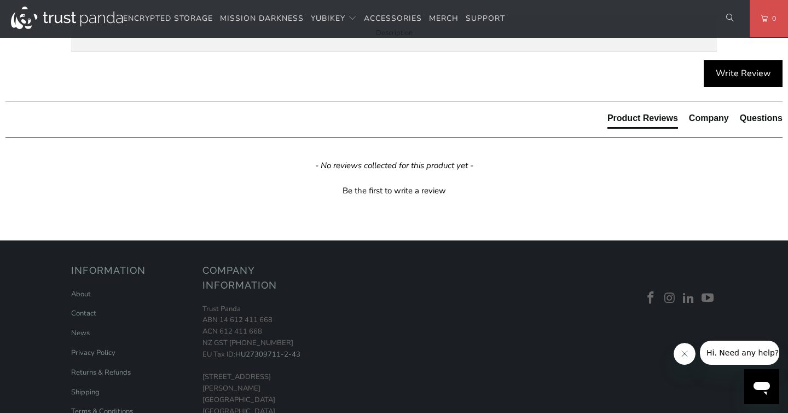
scroll to position [594, 0]
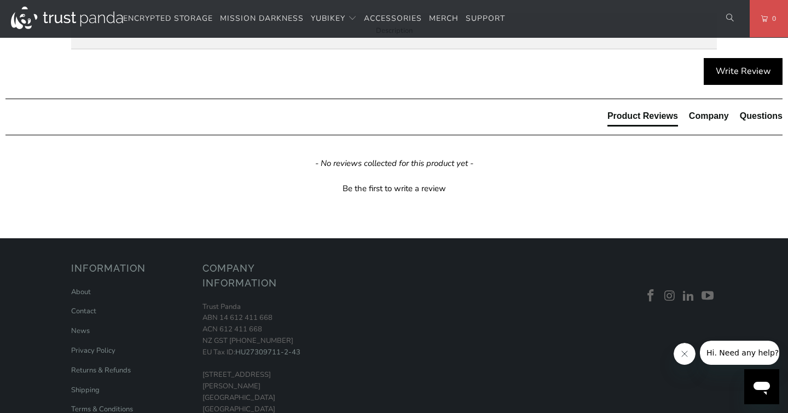
click at [0, 0] on strong "Security Key C NFC by [PERSON_NAME]" at bounding box center [0, 0] width 0 height 0
click at [0, 0] on span "Specifications" at bounding box center [0, 0] width 0 height 0
click at [0, 0] on td "USB-C" at bounding box center [0, 0] width 0 height 0
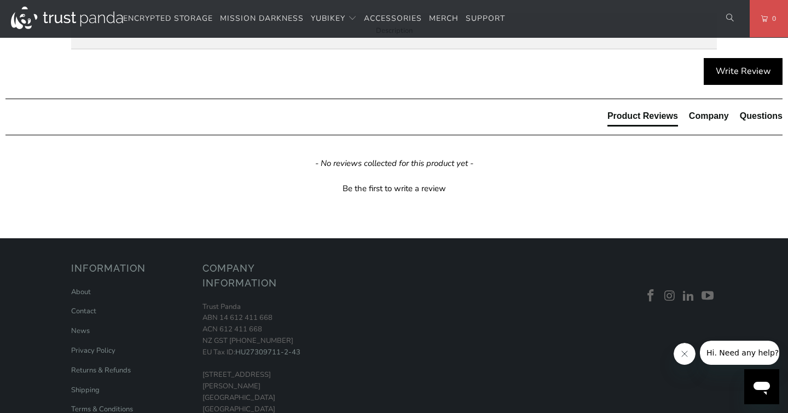
click at [0, 0] on td "USB-C" at bounding box center [0, 0] width 0 height 0
click at [0, 0] on td "Yes" at bounding box center [0, 0] width 0 height 0
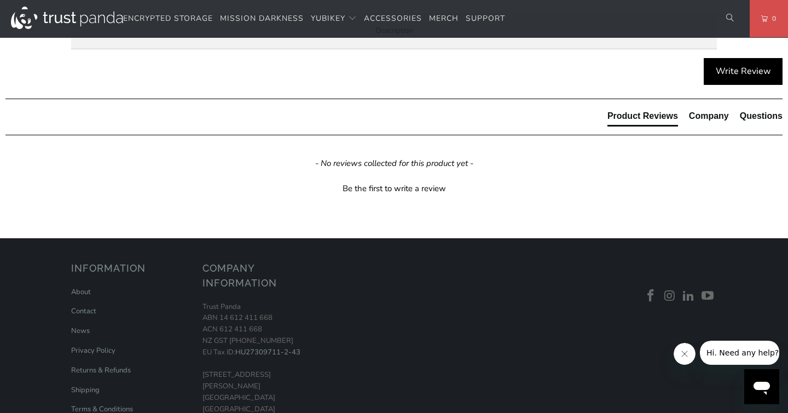
click at [0, 0] on td "Passwordless, Strong Two Factor, Strong Multi-Factor" at bounding box center [0, 0] width 0 height 0
click at [0, 0] on td "5060408465301" at bounding box center [0, 0] width 0 height 0
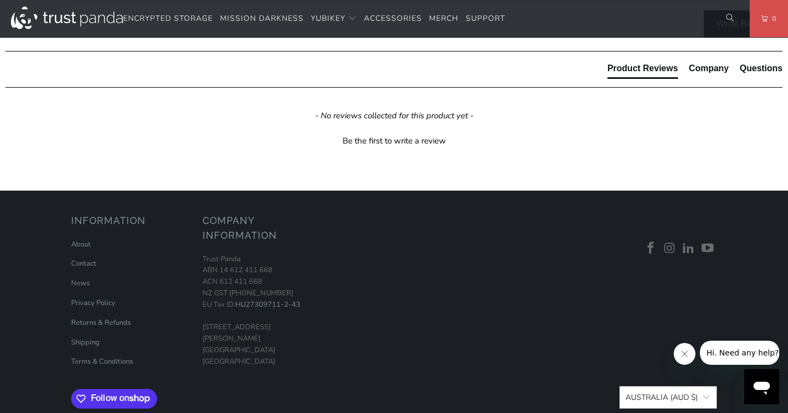
scroll to position [643, 0]
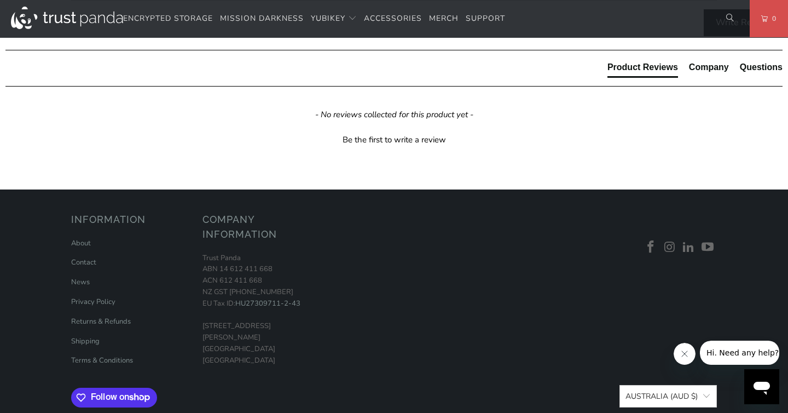
click at [0, 0] on td "Google Account, Microsoft account, [DOMAIN_NAME]" at bounding box center [0, 0] width 0 height 0
click at [0, 0] on td "1Password, Keeper®, Bitwarden Premium" at bounding box center [0, 0] width 0 height 0
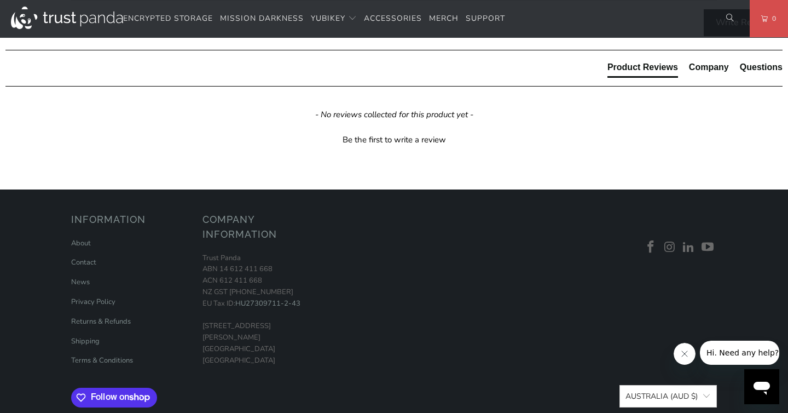
click at [0, 0] on td "1Password, Keeper®, Bitwarden Premium" at bounding box center [0, 0] width 0 height 0
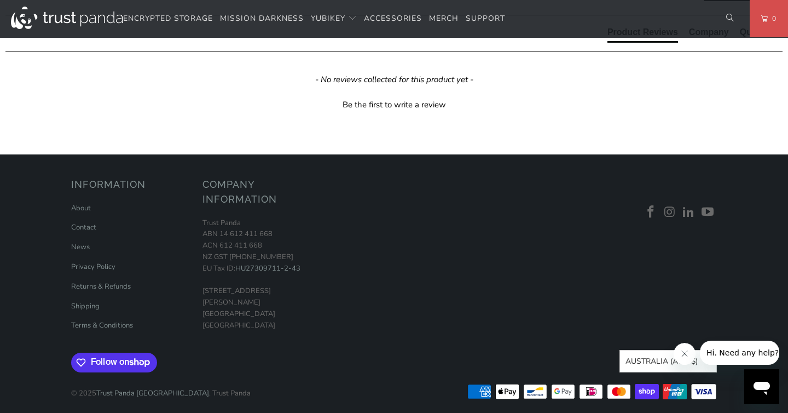
click at [0, 0] on td "WebAuthn, FIDO2 CTAP1, FIDO2 CTAP2, Universal 2nd Factor (U2F)" at bounding box center [0, 0] width 0 height 0
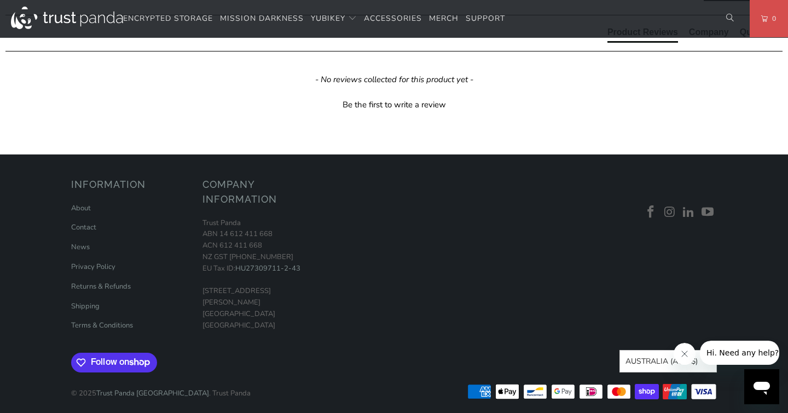
click at [0, 0] on td "WebAuthn, FIDO2 CTAP1, FIDO2 CTAP2, Universal 2nd Factor (U2F)" at bounding box center [0, 0] width 0 height 0
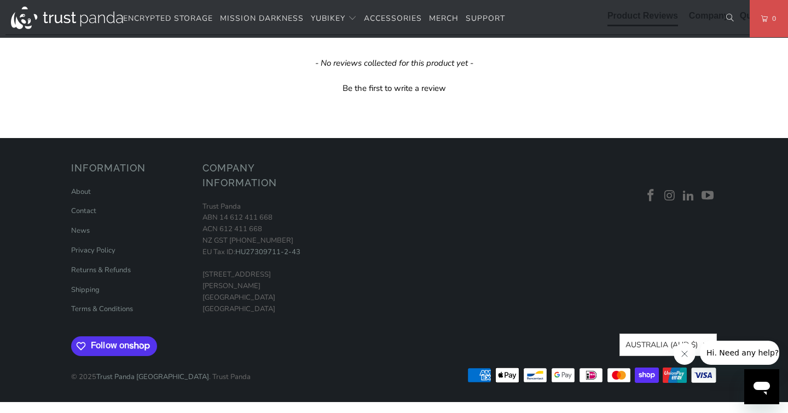
click at [0, 0] on td "FIDO 2 Certified, FIDO Universal 2nd Factor (U2F) Certified" at bounding box center [0, 0] width 0 height 0
click at [0, 0] on td "IP68 rated, Crush Resistant, No Batteries Required, No Moving Parts" at bounding box center [0, 0] width 0 height 0
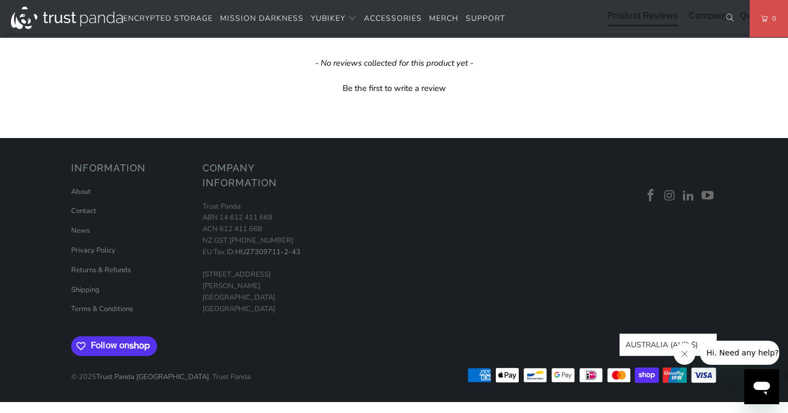
click at [0, 0] on td "IP68 rated, Crush Resistant, No Batteries Required, No Moving Parts" at bounding box center [0, 0] width 0 height 0
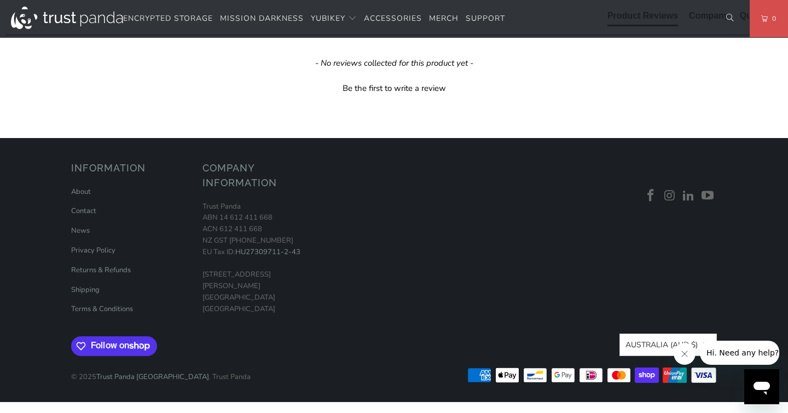
click at [0, 0] on td "IP68 rated, Crush Resistant, No Batteries Required, No Moving Parts" at bounding box center [0, 0] width 0 height 0
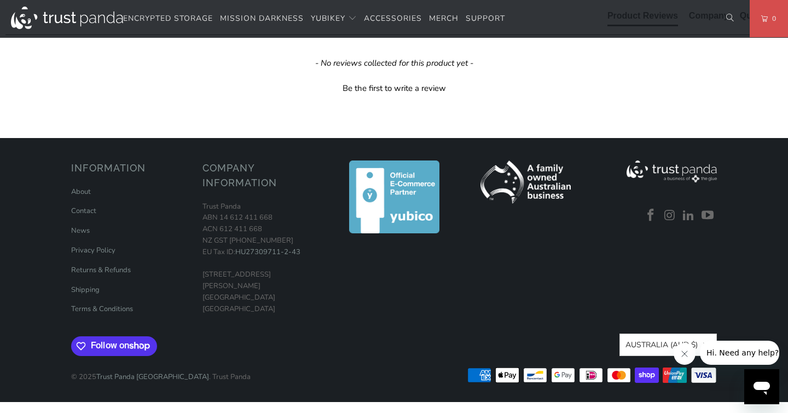
scroll to position [798, 0]
click at [0, 0] on td "FIDO 2 Certified, FIDO Universal 2nd Factor (U2F) Certified" at bounding box center [0, 0] width 0 height 0
click at [0, 0] on td "IP68 rated, Crush Resistant, No Batteries Required, No Moving Parts" at bounding box center [0, 0] width 0 height 0
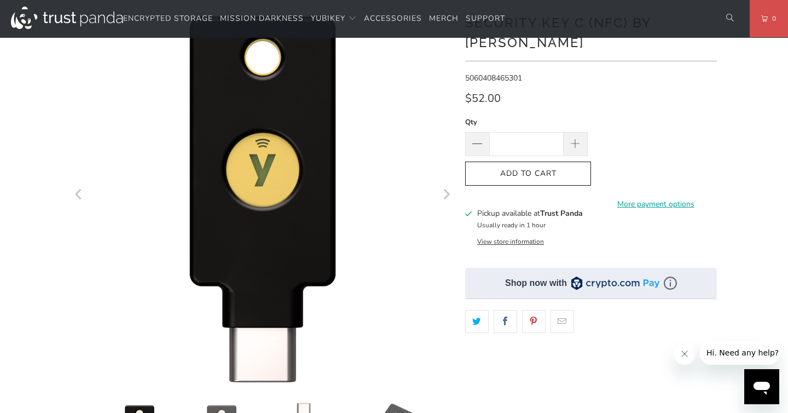
scroll to position [0, 0]
